Goal: Information Seeking & Learning: Find specific page/section

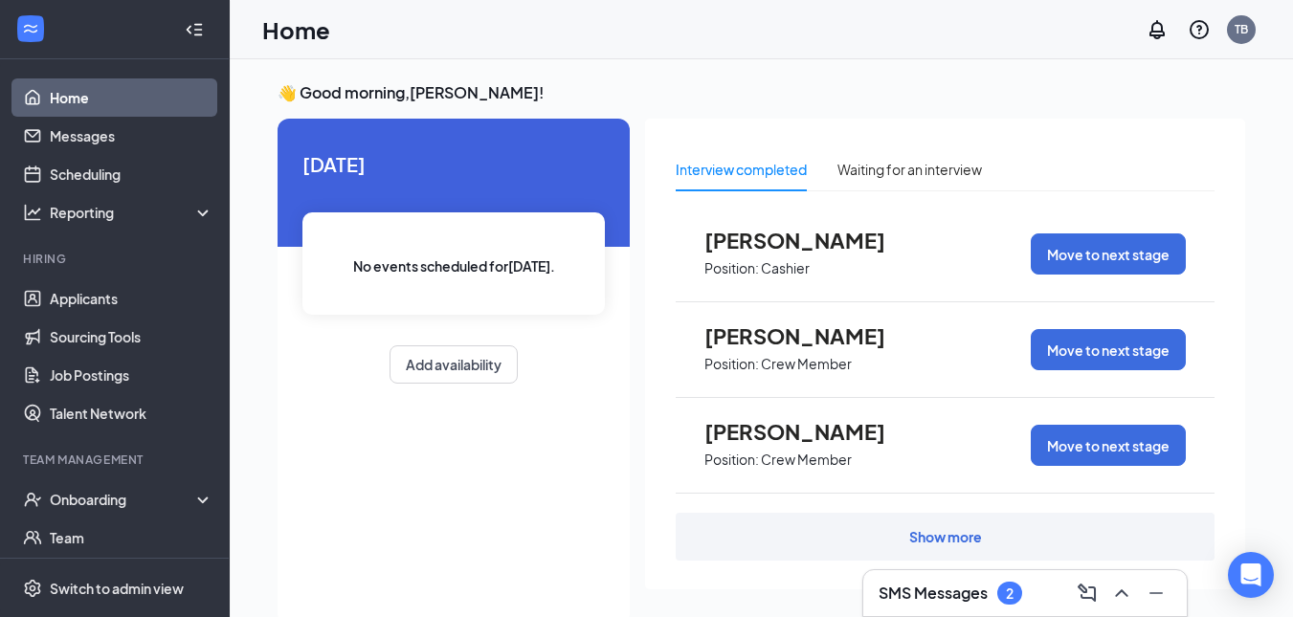
click at [1028, 594] on div "SMS Messages 2" at bounding box center [1025, 593] width 293 height 31
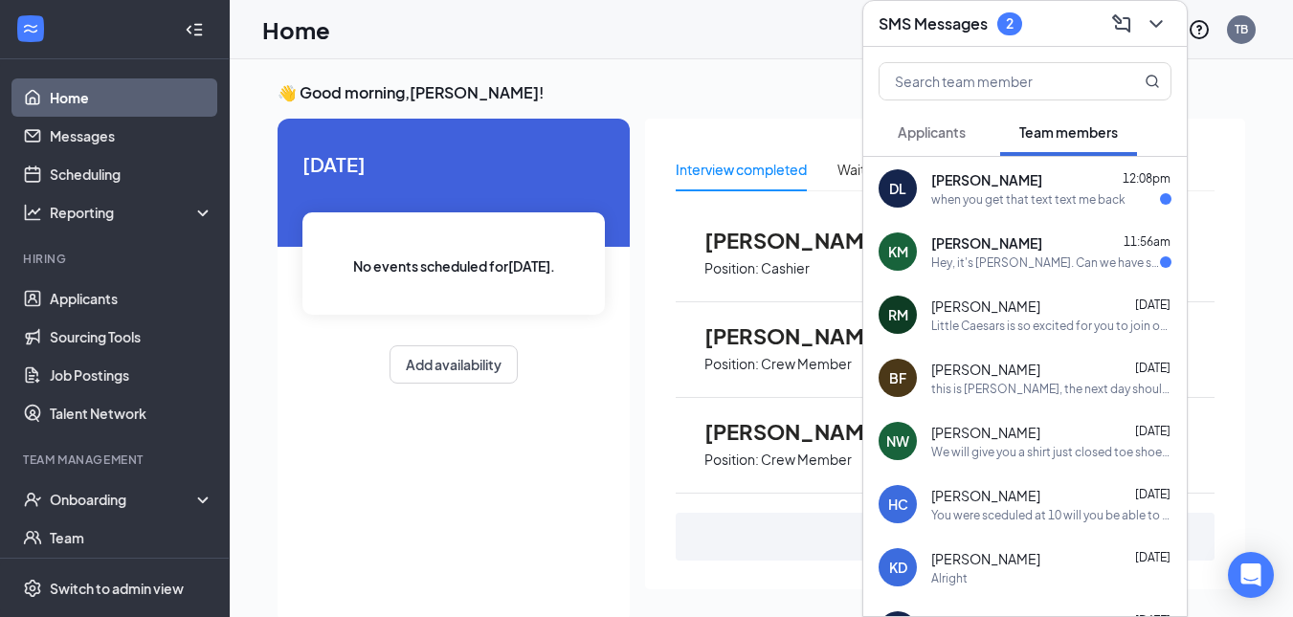
click at [1034, 267] on div "Hey, it's [PERSON_NAME]. Can we have somebody cover me [DATE]. I can work [DATE…" at bounding box center [1045, 263] width 229 height 16
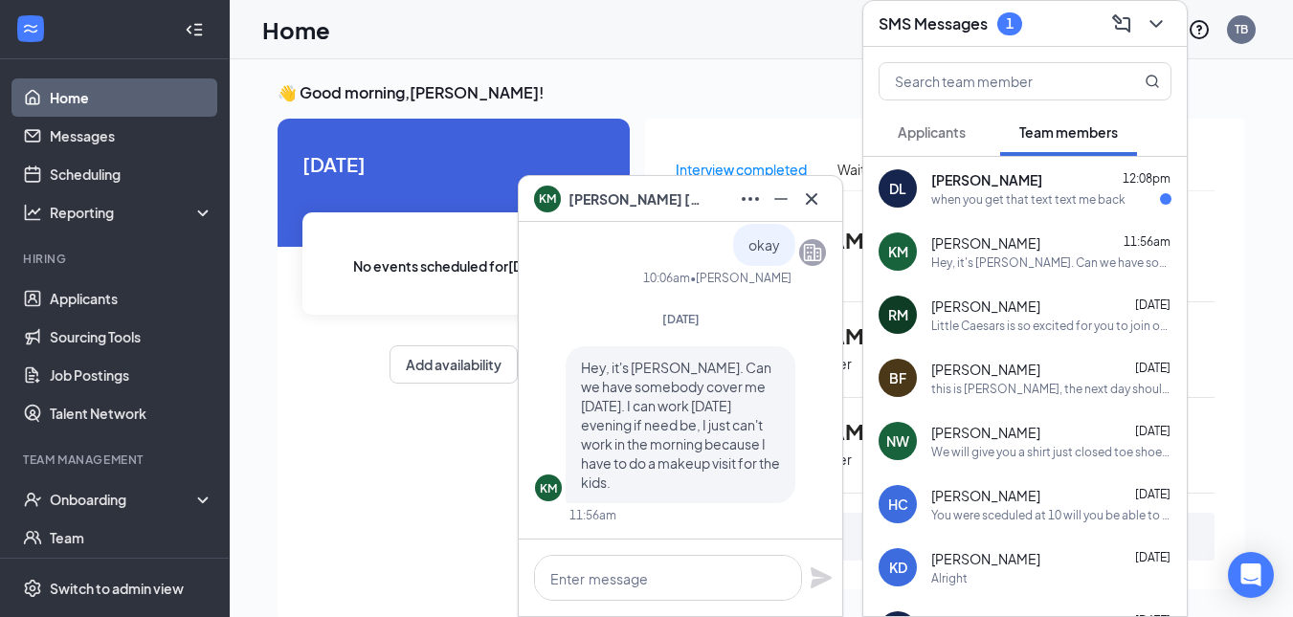
click at [1049, 210] on div "DL [PERSON_NAME] 12:08pm when you get that text text me back" at bounding box center [1024, 188] width 323 height 63
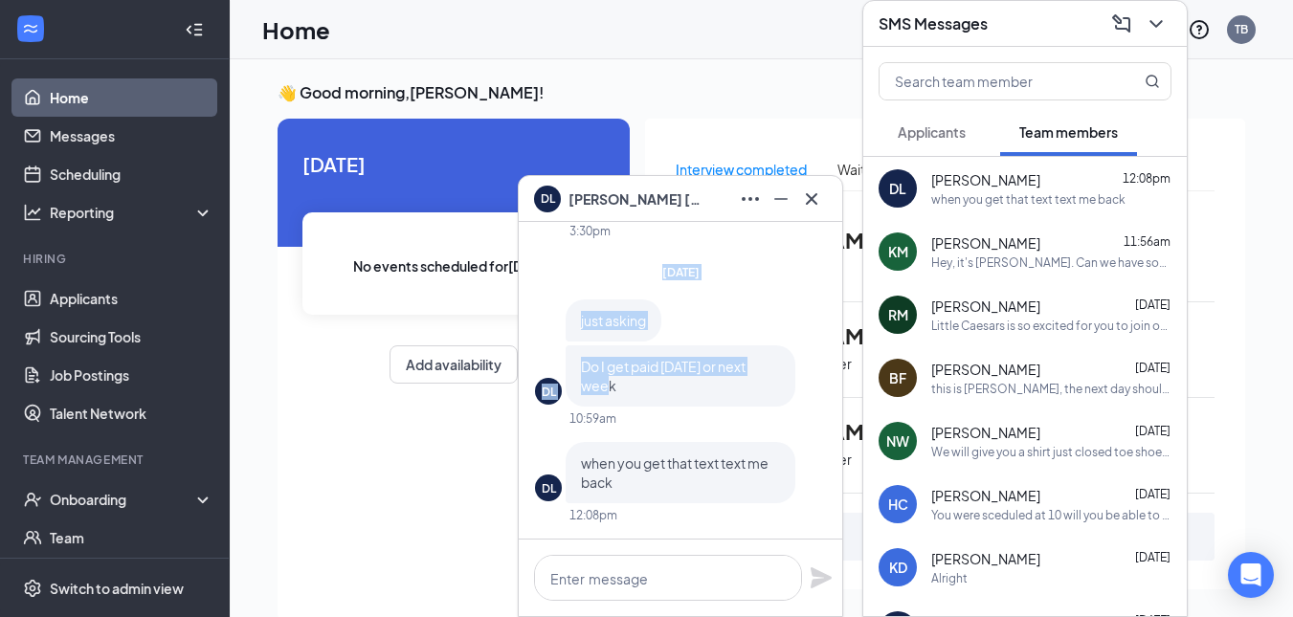
drag, startPoint x: 533, startPoint y: 281, endPoint x: 623, endPoint y: 378, distance: 132.0
click at [763, 278] on div "[DATE]" at bounding box center [680, 272] width 291 height 16
click at [691, 566] on textarea at bounding box center [668, 578] width 268 height 46
click at [686, 575] on textarea at bounding box center [668, 578] width 268 height 46
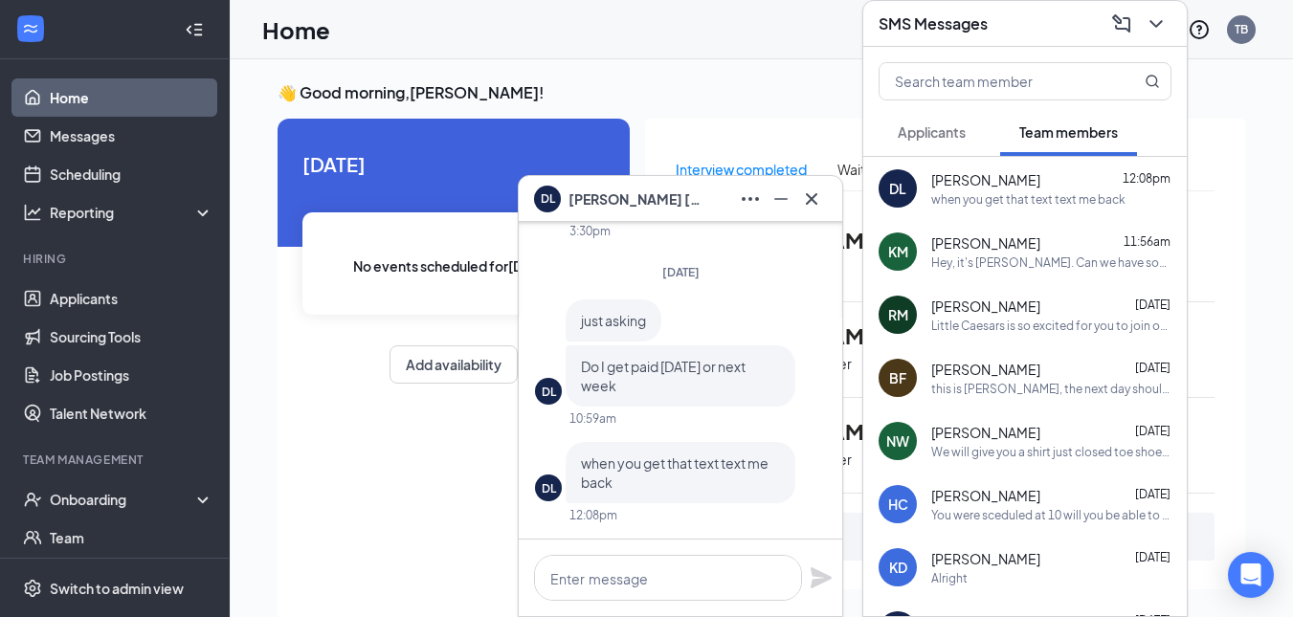
click at [936, 258] on div "Hey, it's [PERSON_NAME]. Can we have somebody cover me [DATE]. I can work [DATE…" at bounding box center [1051, 263] width 240 height 16
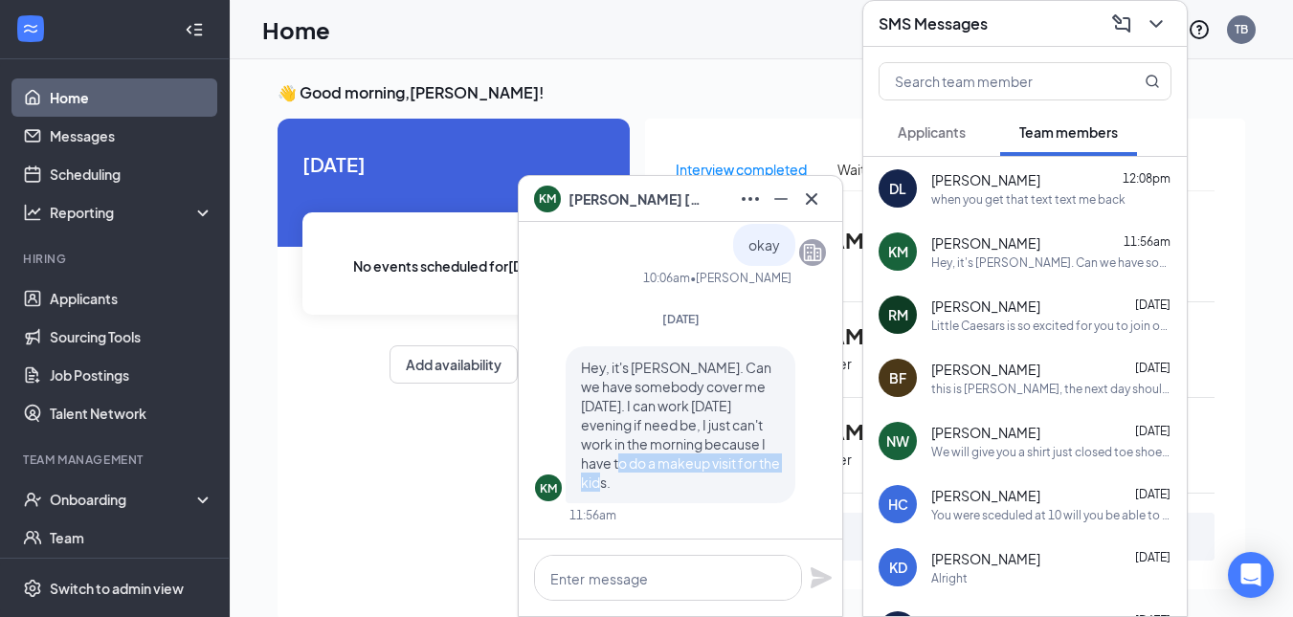
drag, startPoint x: 630, startPoint y: 469, endPoint x: 707, endPoint y: 483, distance: 78.8
click at [707, 483] on p "Hey, it's [PERSON_NAME]. Can we have somebody cover me [DATE]. I can work [DATE…" at bounding box center [680, 425] width 199 height 134
drag, startPoint x: 707, startPoint y: 483, endPoint x: 745, endPoint y: 439, distance: 57.7
click at [708, 486] on p "Hey, it's [PERSON_NAME]. Can we have somebody cover me [DATE]. I can work [DATE…" at bounding box center [680, 425] width 199 height 134
click at [811, 201] on icon "Cross" at bounding box center [811, 199] width 23 height 23
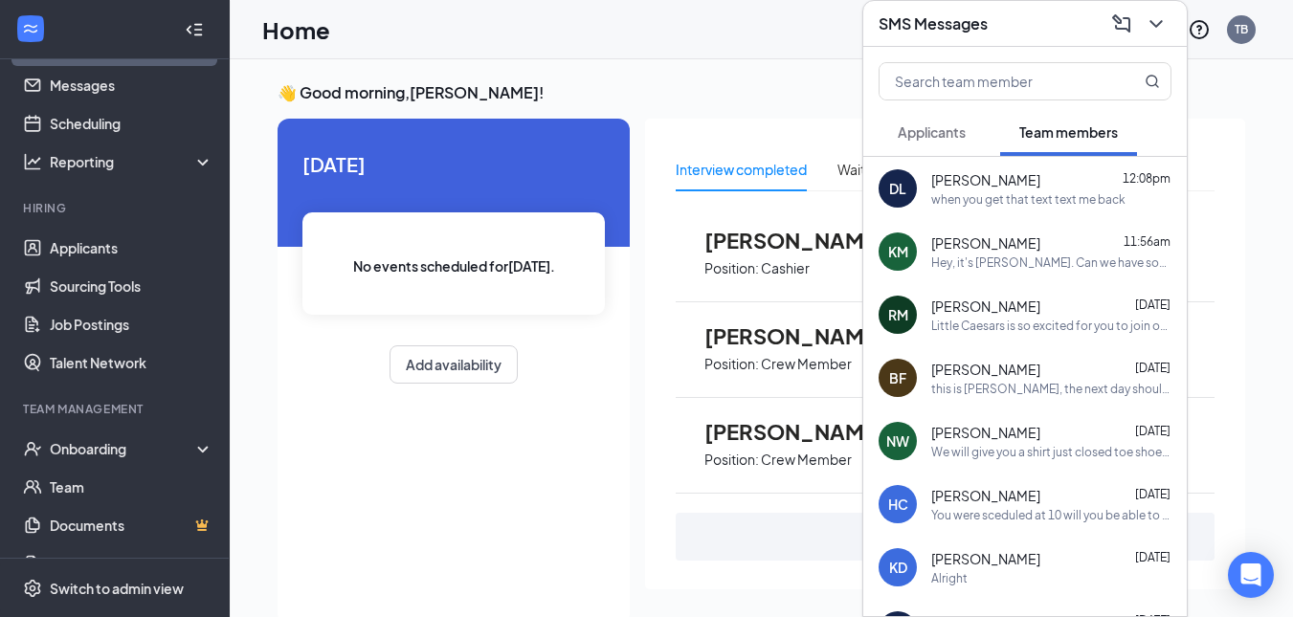
scroll to position [96, 0]
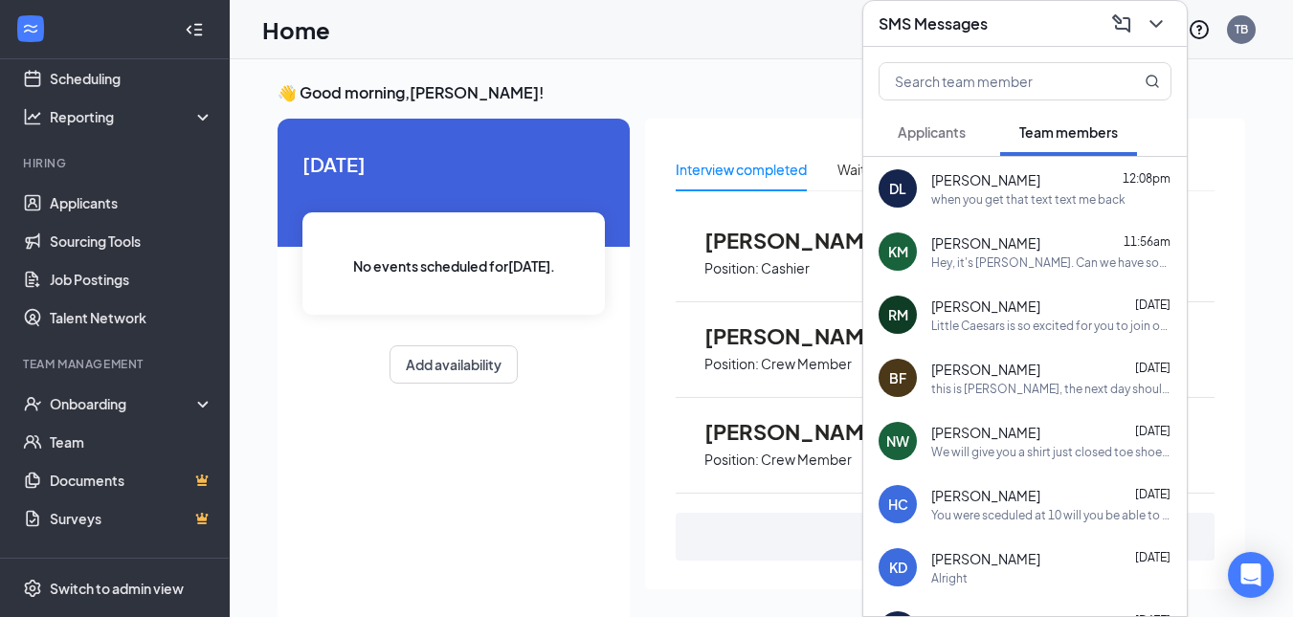
click at [1035, 365] on div "Billy Freeman Sep 15" at bounding box center [1051, 369] width 240 height 19
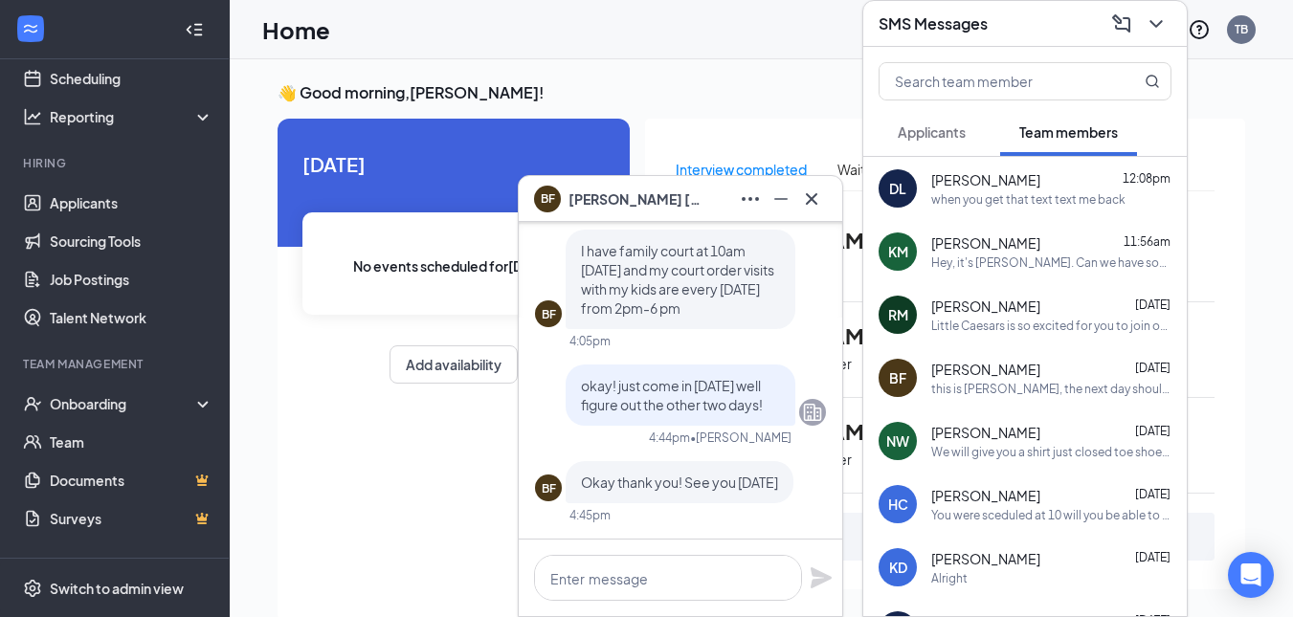
scroll to position [-1340, 0]
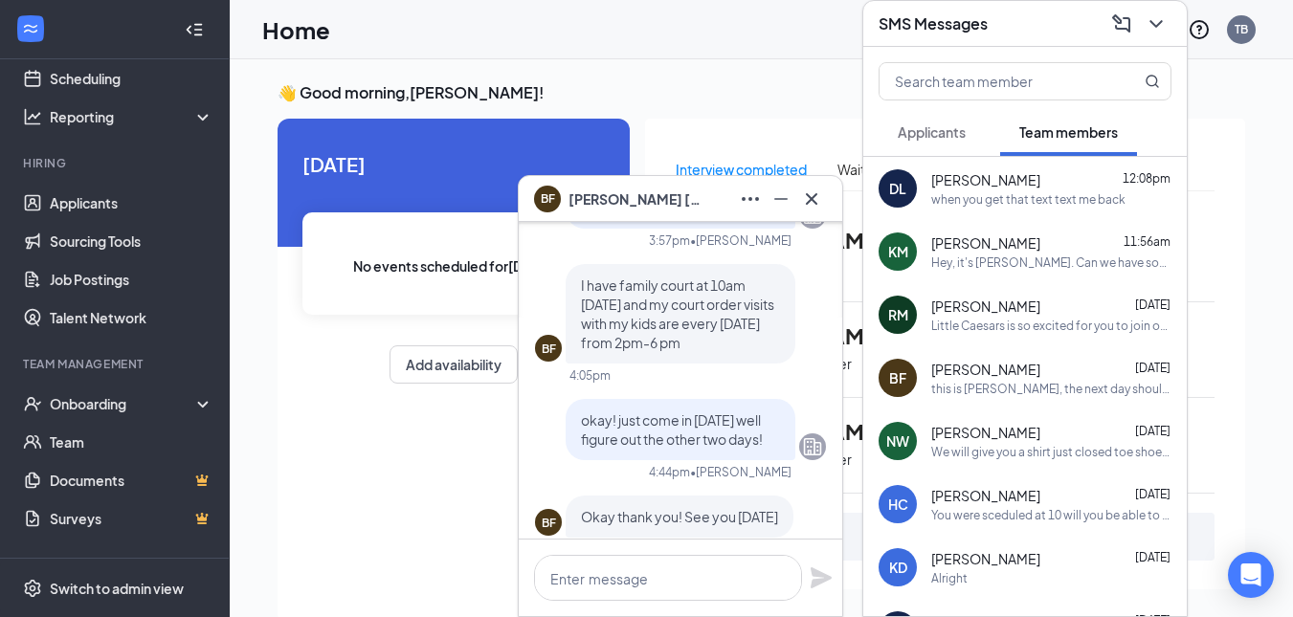
drag, startPoint x: 664, startPoint y: 346, endPoint x: 752, endPoint y: 349, distance: 88.1
click at [752, 349] on p "I have family court at 10am on Monday and my court order visits with my kids ar…" at bounding box center [680, 314] width 199 height 77
drag, startPoint x: 676, startPoint y: 285, endPoint x: 776, endPoint y: 297, distance: 101.1
click at [776, 297] on p "I have family court at 10am on Monday and my court order visits with my kids ar…" at bounding box center [680, 314] width 199 height 77
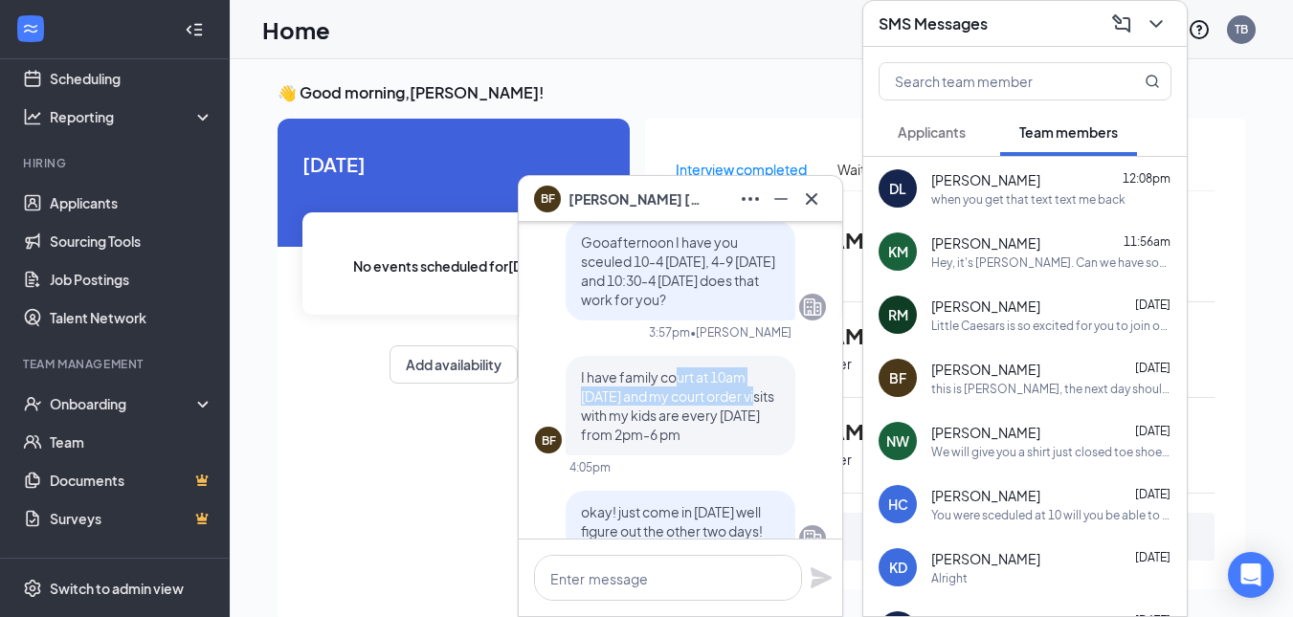
scroll to position [-1435, 0]
click at [630, 465] on div "BF I have family court at 10am on Monday and my court order visits with my kids…" at bounding box center [680, 420] width 291 height 120
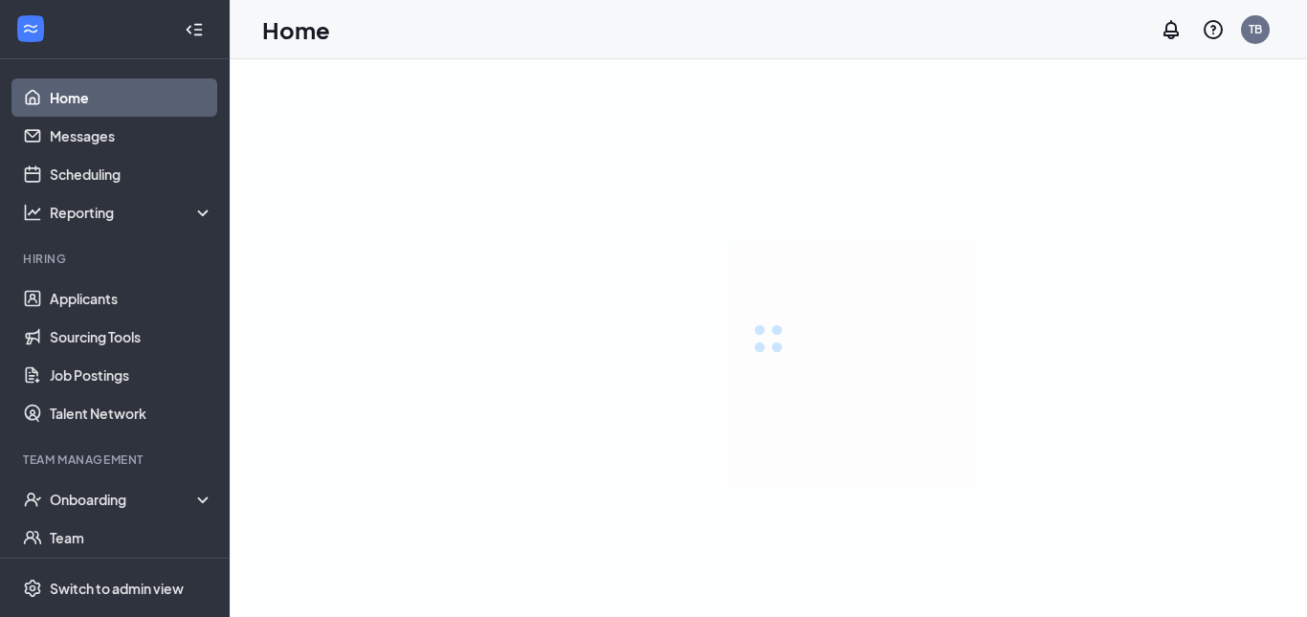
click at [115, 295] on link "Applicants" at bounding box center [132, 298] width 164 height 38
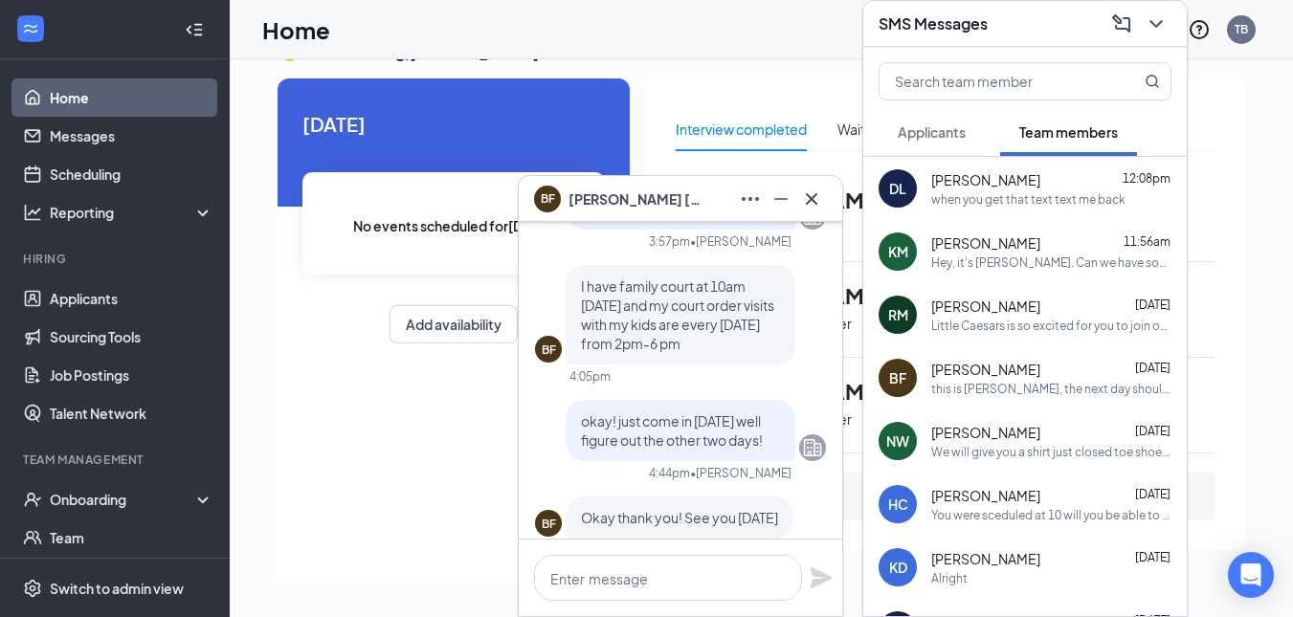
scroll to position [-1373, 0]
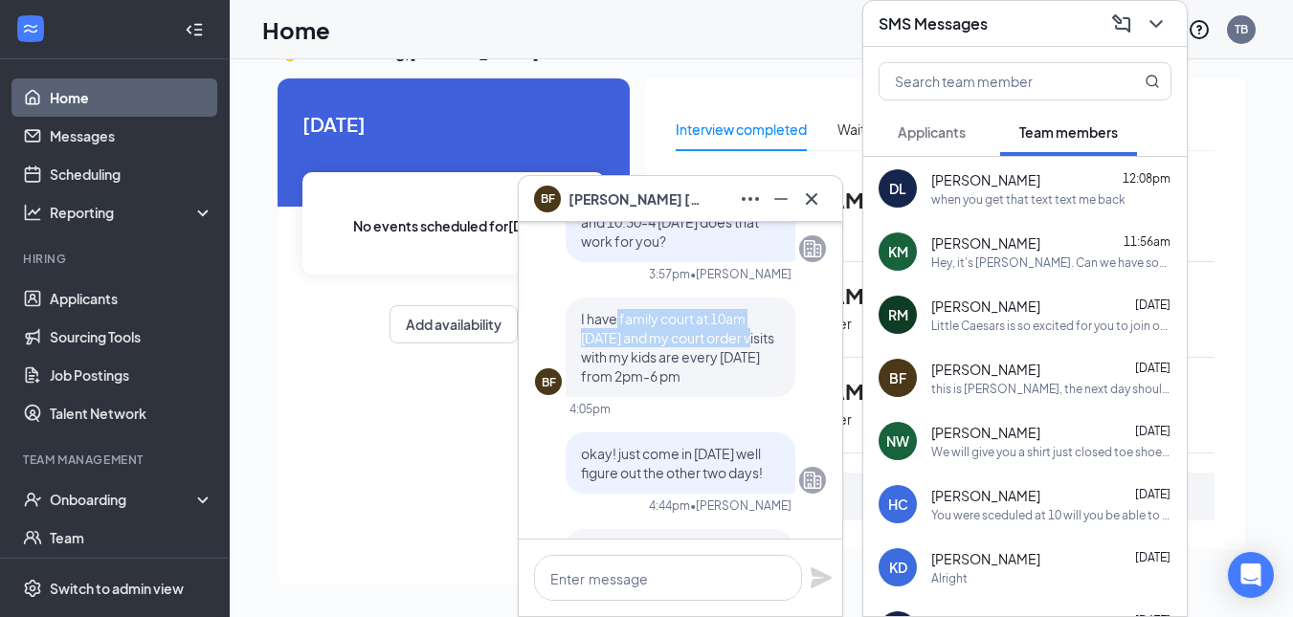
drag, startPoint x: 616, startPoint y: 324, endPoint x: 746, endPoint y: 328, distance: 130.2
click at [746, 328] on p "I have family court at 10am on Monday and my court order visits with my kids ar…" at bounding box center [680, 347] width 199 height 77
click at [808, 201] on icon "Cross" at bounding box center [811, 199] width 23 height 23
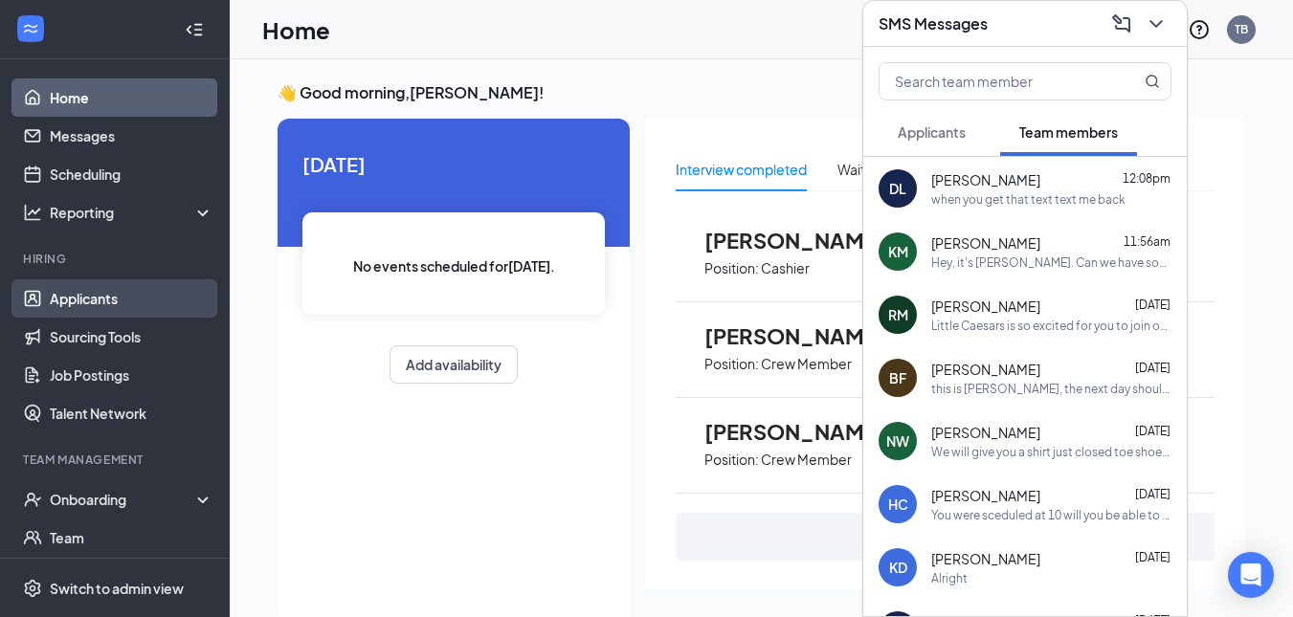
click at [165, 302] on link "Applicants" at bounding box center [132, 298] width 164 height 38
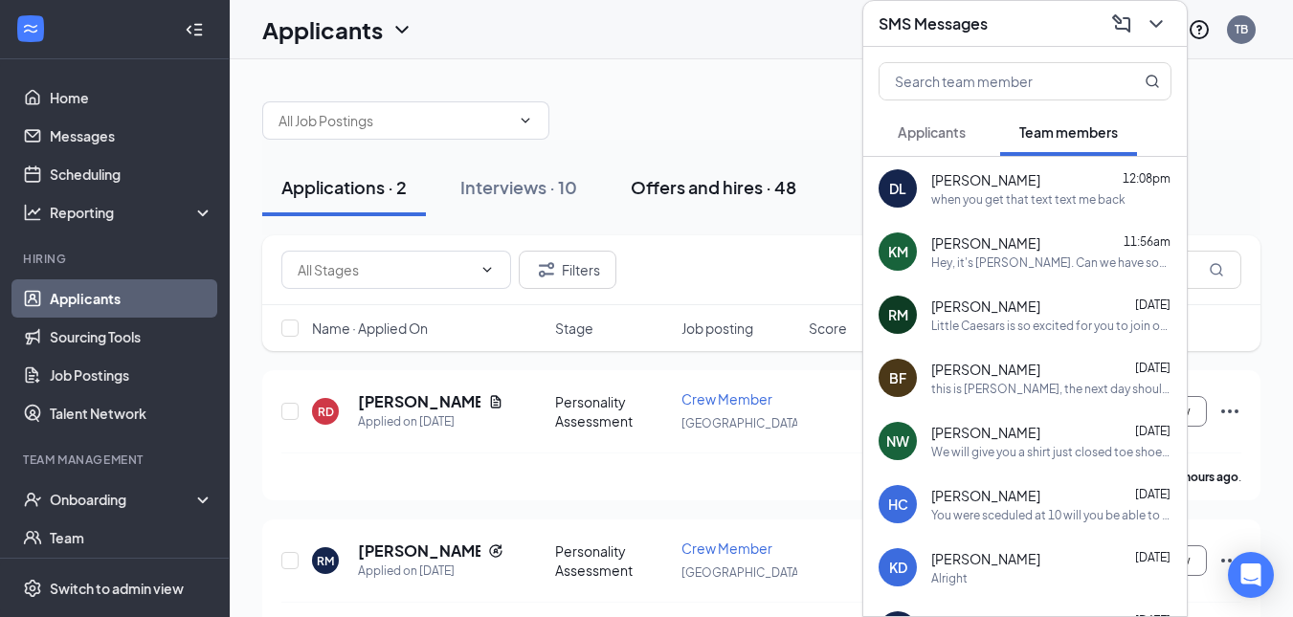
click at [634, 179] on div "Offers and hires · 48" at bounding box center [714, 187] width 166 height 24
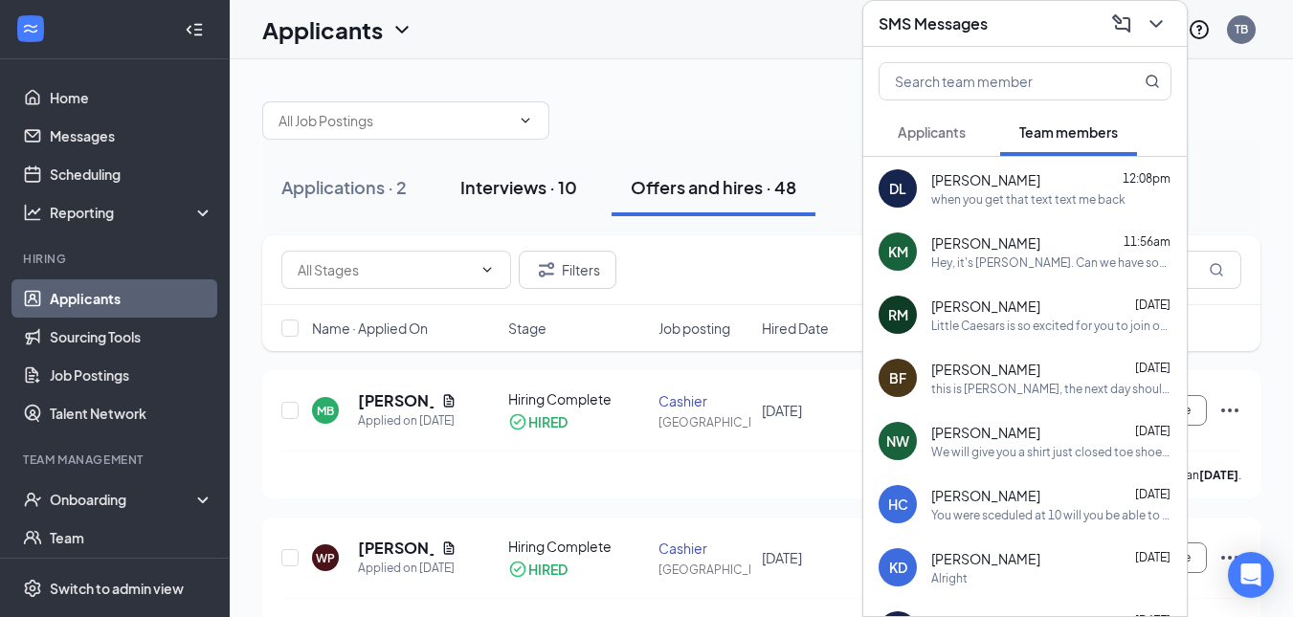
click at [530, 187] on div "Interviews · 10" at bounding box center [518, 187] width 117 height 24
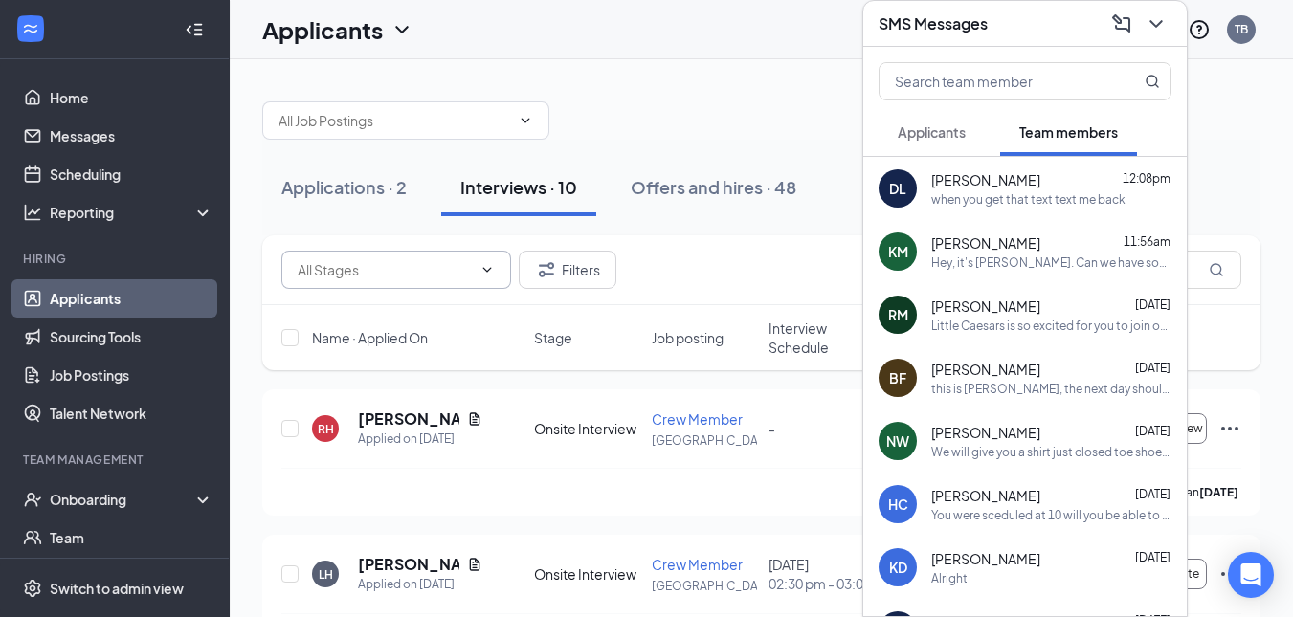
click at [362, 263] on input "text" at bounding box center [385, 269] width 174 height 21
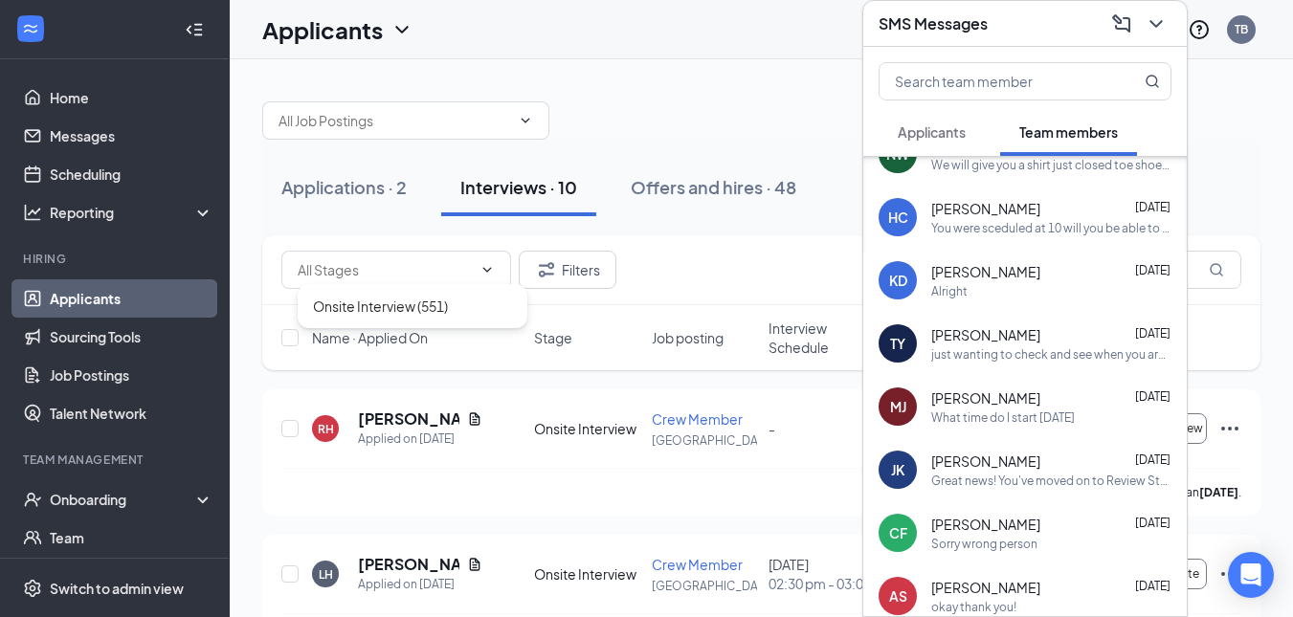
click at [798, 92] on div at bounding box center [761, 110] width 998 height 57
click at [931, 5] on div "SMS Messages" at bounding box center [1024, 24] width 323 height 46
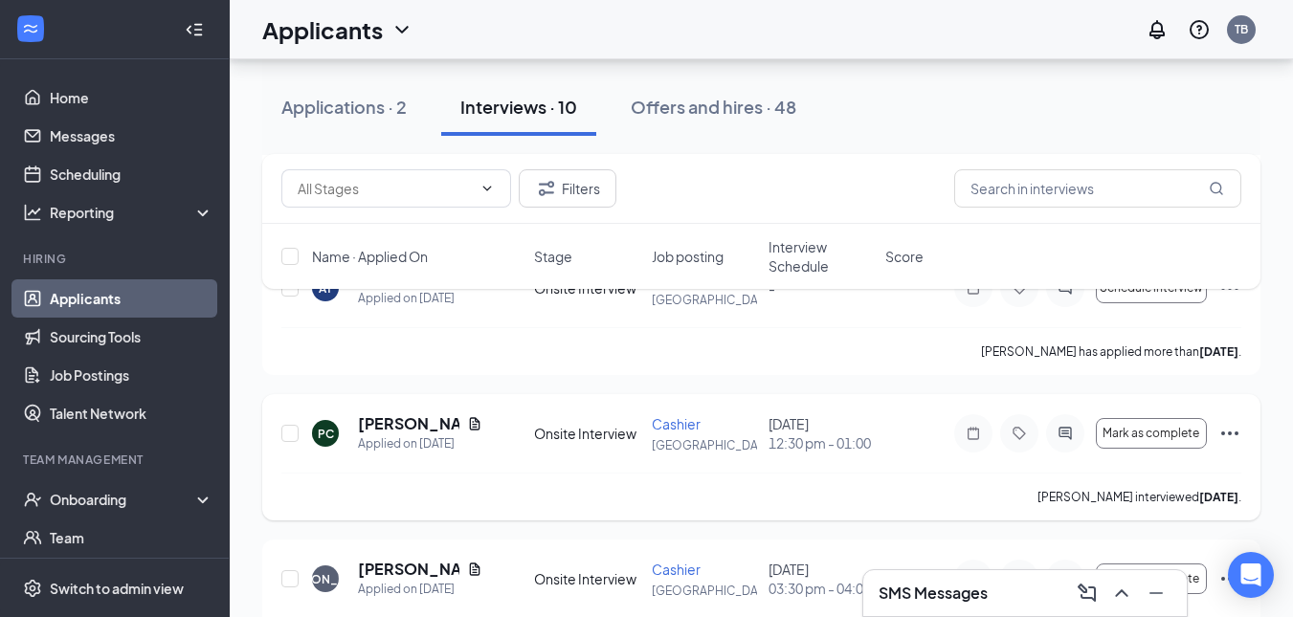
scroll to position [478, 0]
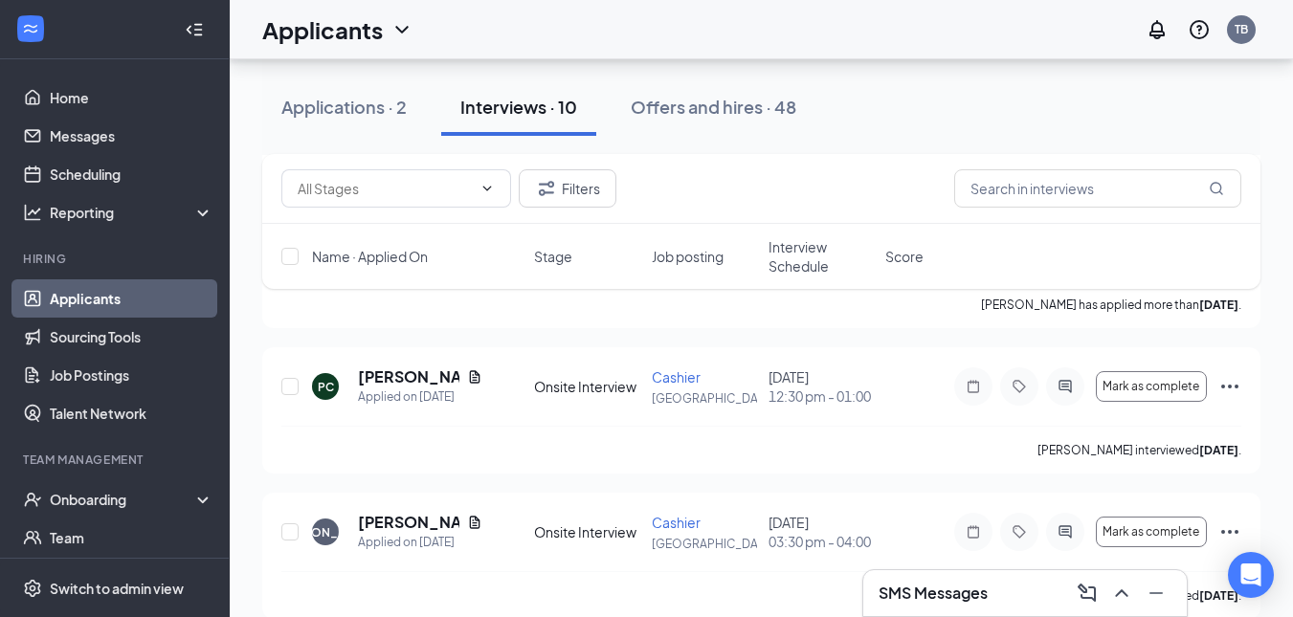
click at [1107, 167] on div "Onsite Interview (551) Filters" at bounding box center [761, 189] width 998 height 70
click at [1073, 210] on div "Onsite Interview (551) Filters" at bounding box center [761, 189] width 998 height 70
click at [1047, 199] on input "text" at bounding box center [1097, 188] width 287 height 38
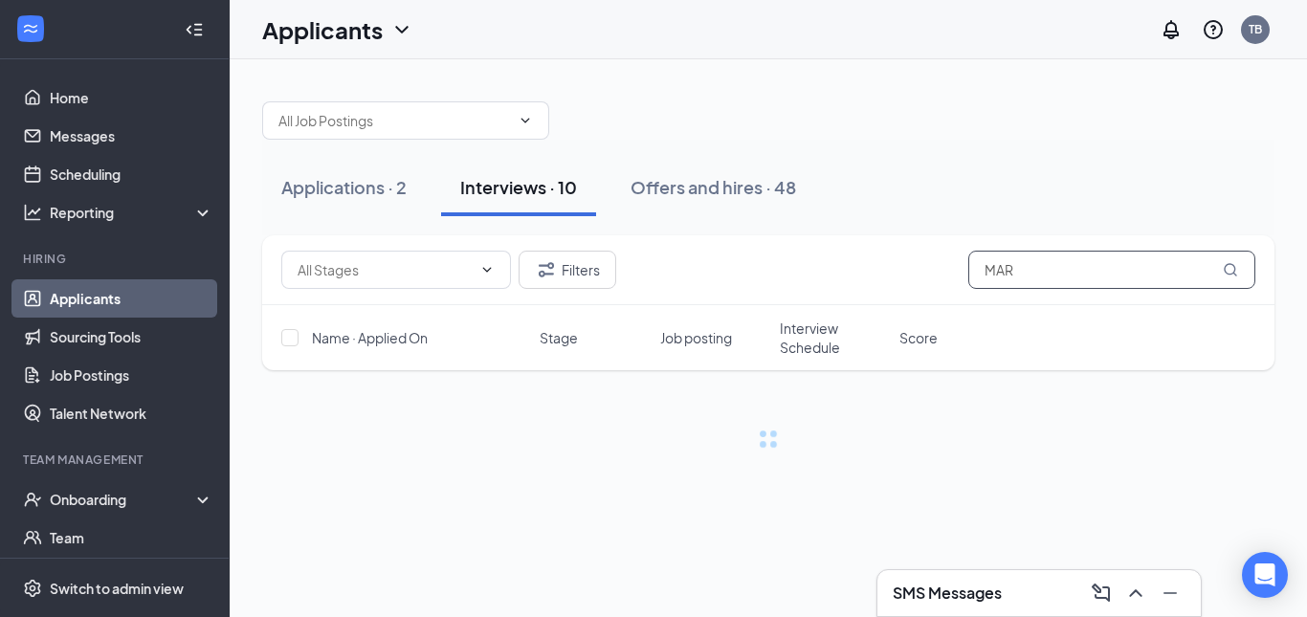
type input "MAR"
